Goal: Find specific page/section: Find specific page/section

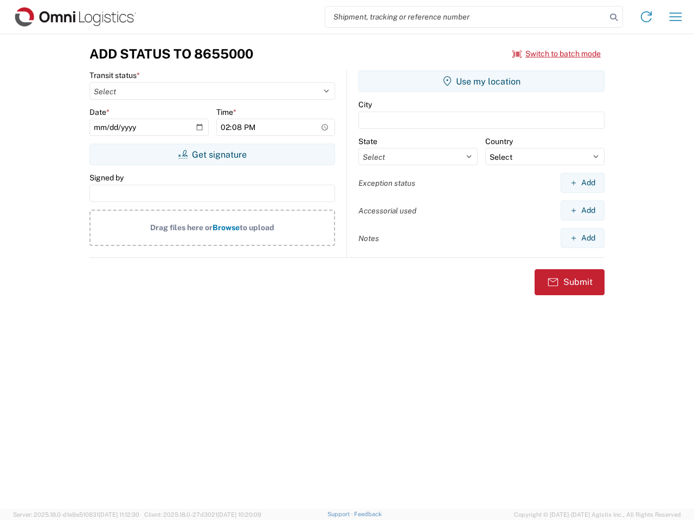
click at [466, 17] on input "search" at bounding box center [465, 17] width 281 height 21
click at [614, 17] on icon at bounding box center [613, 17] width 15 height 15
click at [646, 17] on icon at bounding box center [645, 16] width 17 height 17
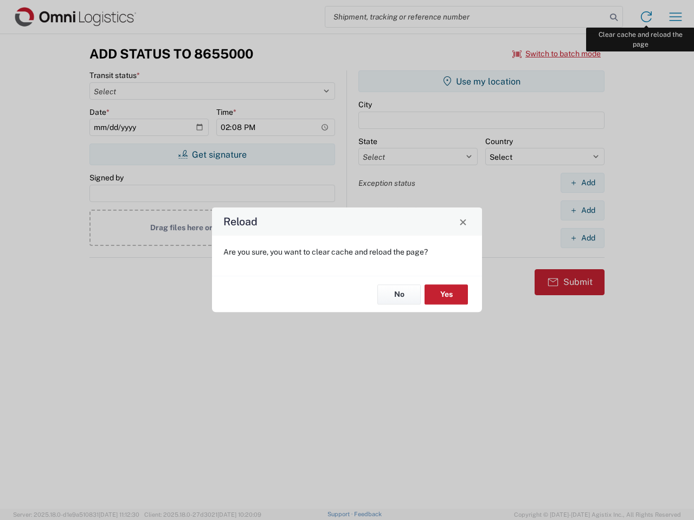
click at [675, 17] on div "Reload Are you sure, you want to clear cache and reload the page? No Yes" at bounding box center [347, 260] width 694 height 520
click at [557, 54] on div "Reload Are you sure, you want to clear cache and reload the page? No Yes" at bounding box center [347, 260] width 694 height 520
click at [212, 154] on div "Reload Are you sure, you want to clear cache and reload the page? No Yes" at bounding box center [347, 260] width 694 height 520
click at [481, 81] on div "Reload Are you sure, you want to clear cache and reload the page? No Yes" at bounding box center [347, 260] width 694 height 520
click at [582, 183] on div "Reload Are you sure, you want to clear cache and reload the page? No Yes" at bounding box center [347, 260] width 694 height 520
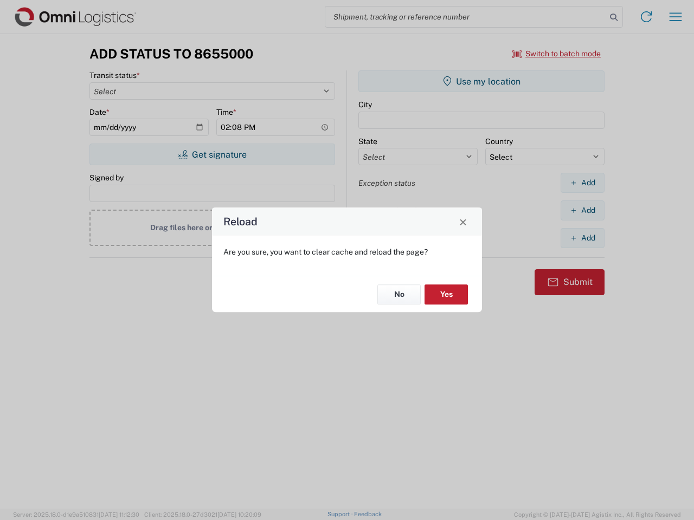
click at [582, 210] on div "Reload Are you sure, you want to clear cache and reload the page? No Yes" at bounding box center [347, 260] width 694 height 520
click at [582, 238] on div "Reload Are you sure, you want to clear cache and reload the page? No Yes" at bounding box center [347, 260] width 694 height 520
